Goal: Information Seeking & Learning: Find specific fact

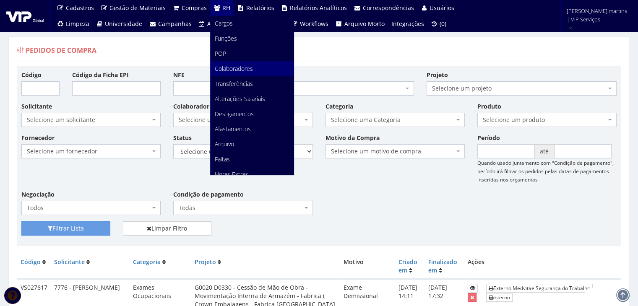
click at [226, 69] on span "Colaboradores" at bounding box center [234, 69] width 38 height 8
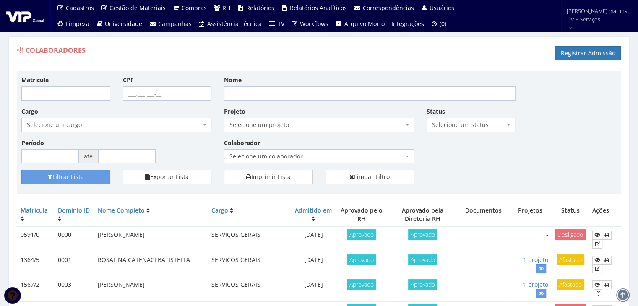
click at [262, 156] on span "Selecione um colaborador" at bounding box center [316, 156] width 174 height 8
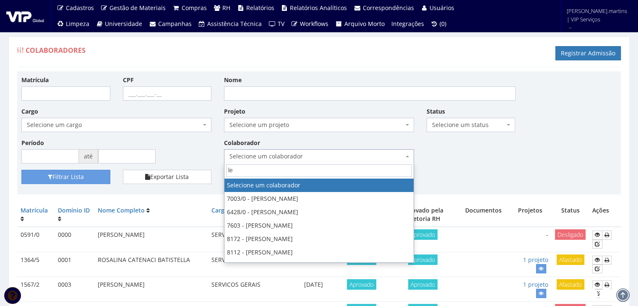
type input "l"
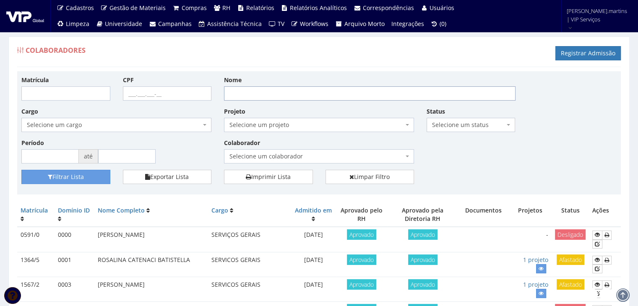
click at [243, 91] on input "Nome" at bounding box center [369, 93] width 291 height 14
type input "leandro"
click at [84, 171] on button "Filtrar Lista" at bounding box center [65, 177] width 89 height 14
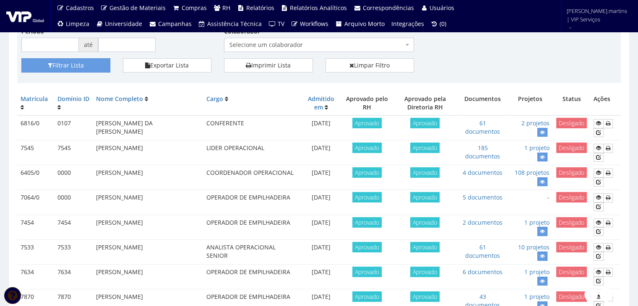
scroll to position [84, 0]
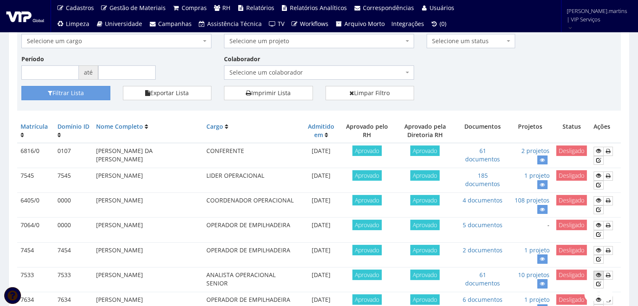
click at [598, 272] on icon at bounding box center [598, 275] width 5 height 6
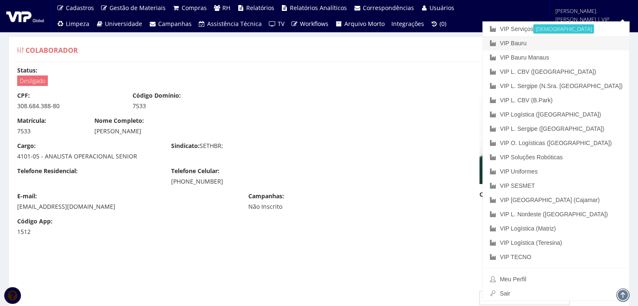
click at [555, 41] on link "VIP Bauru" at bounding box center [556, 43] width 146 height 14
click at [554, 41] on link "VIP Bauru" at bounding box center [556, 43] width 146 height 14
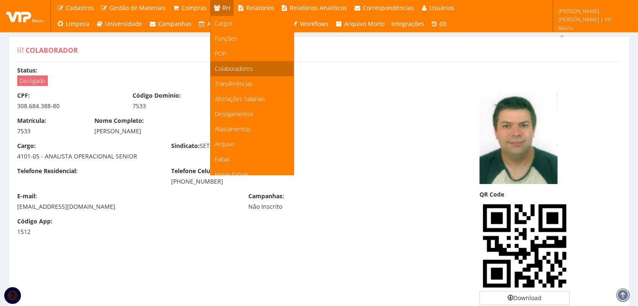
click at [230, 66] on span "Colaboradores" at bounding box center [234, 69] width 38 height 8
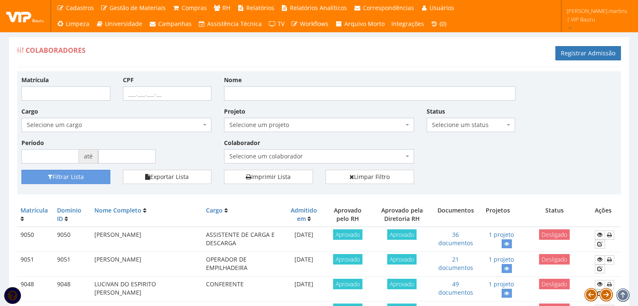
click at [258, 118] on span "Selecione um projeto" at bounding box center [319, 125] width 190 height 14
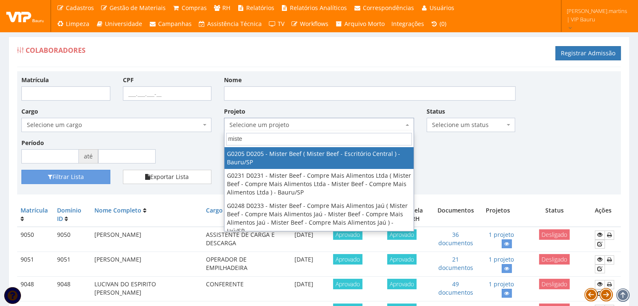
type input "mister"
select select "205"
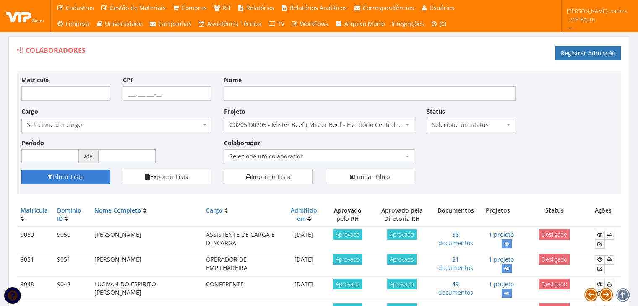
click at [87, 178] on button "Filtrar Lista" at bounding box center [65, 177] width 89 height 14
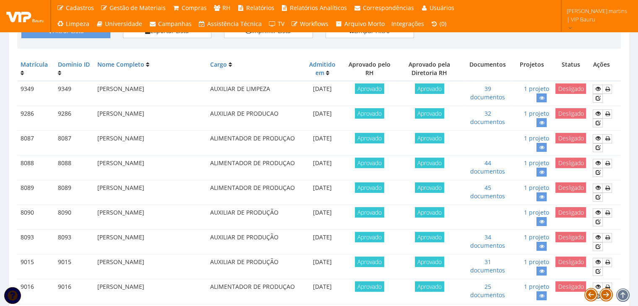
scroll to position [140, 0]
